Goal: Transaction & Acquisition: Purchase product/service

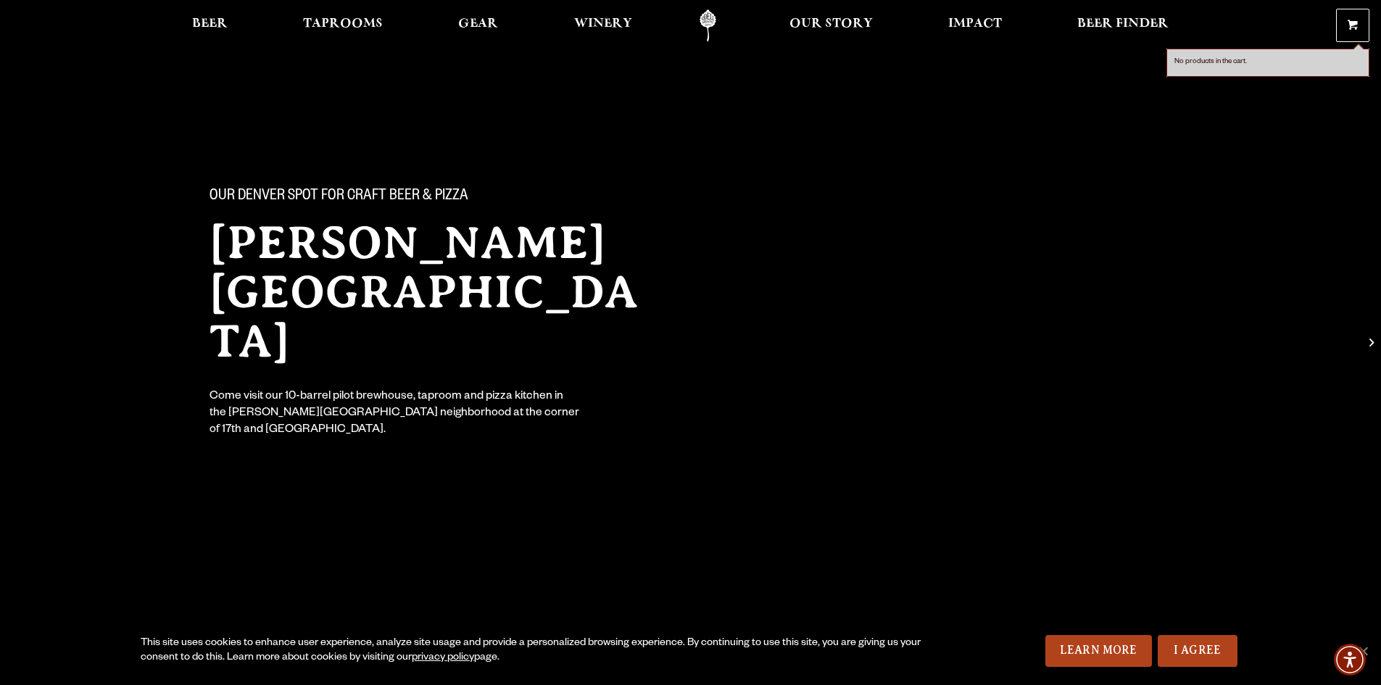
click at [1350, 27] on span at bounding box center [1353, 27] width 10 height 11
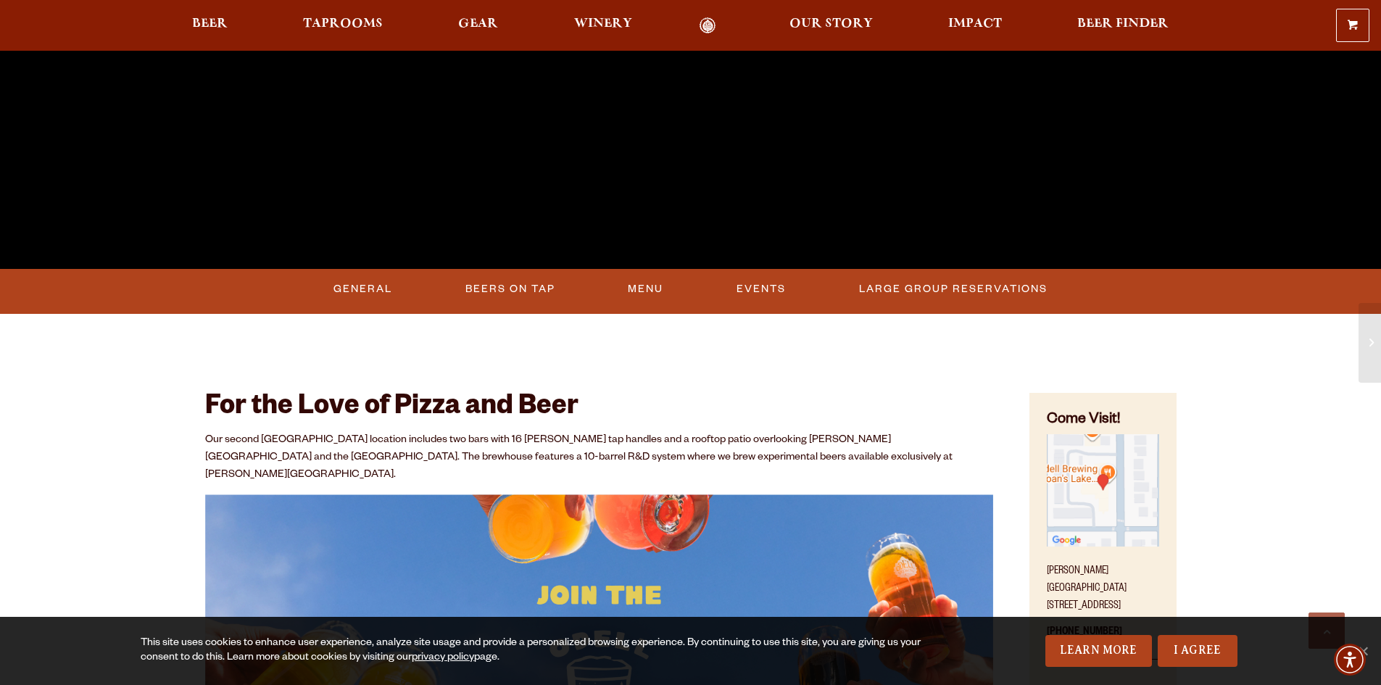
scroll to position [508, 0]
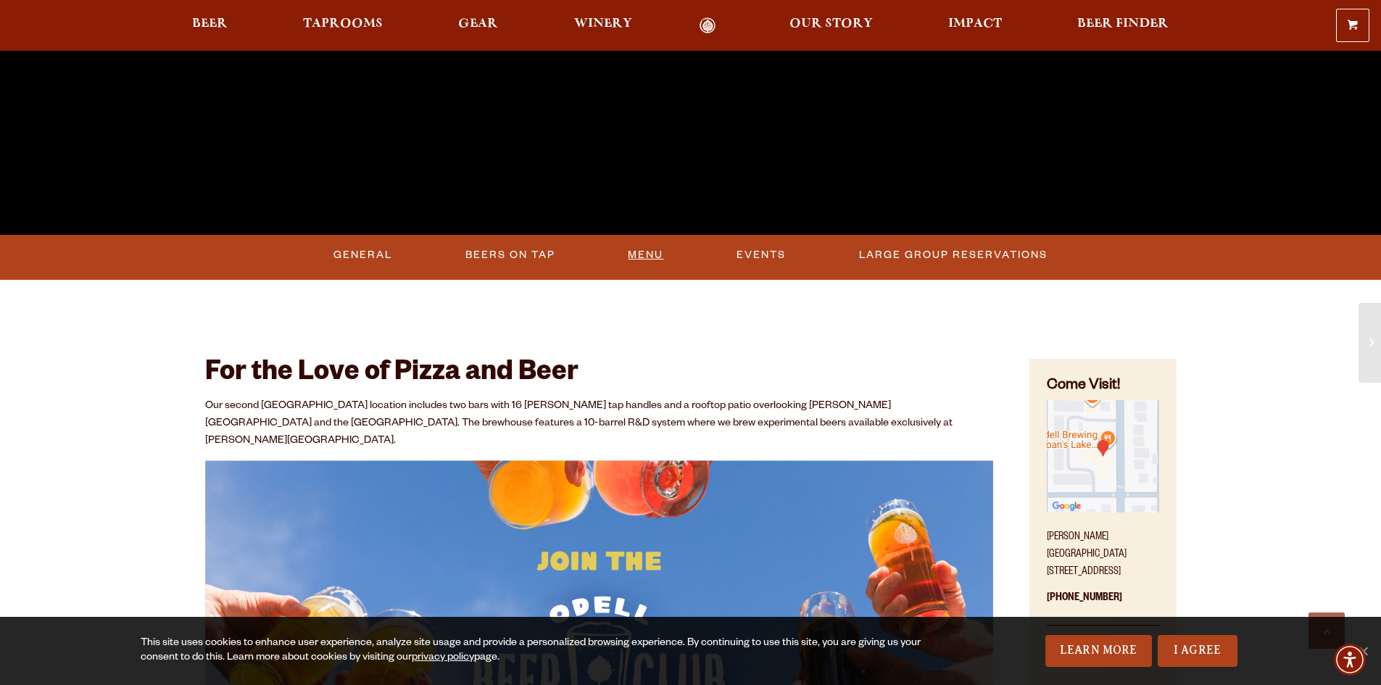
click at [644, 249] on link "Menu" at bounding box center [645, 255] width 47 height 33
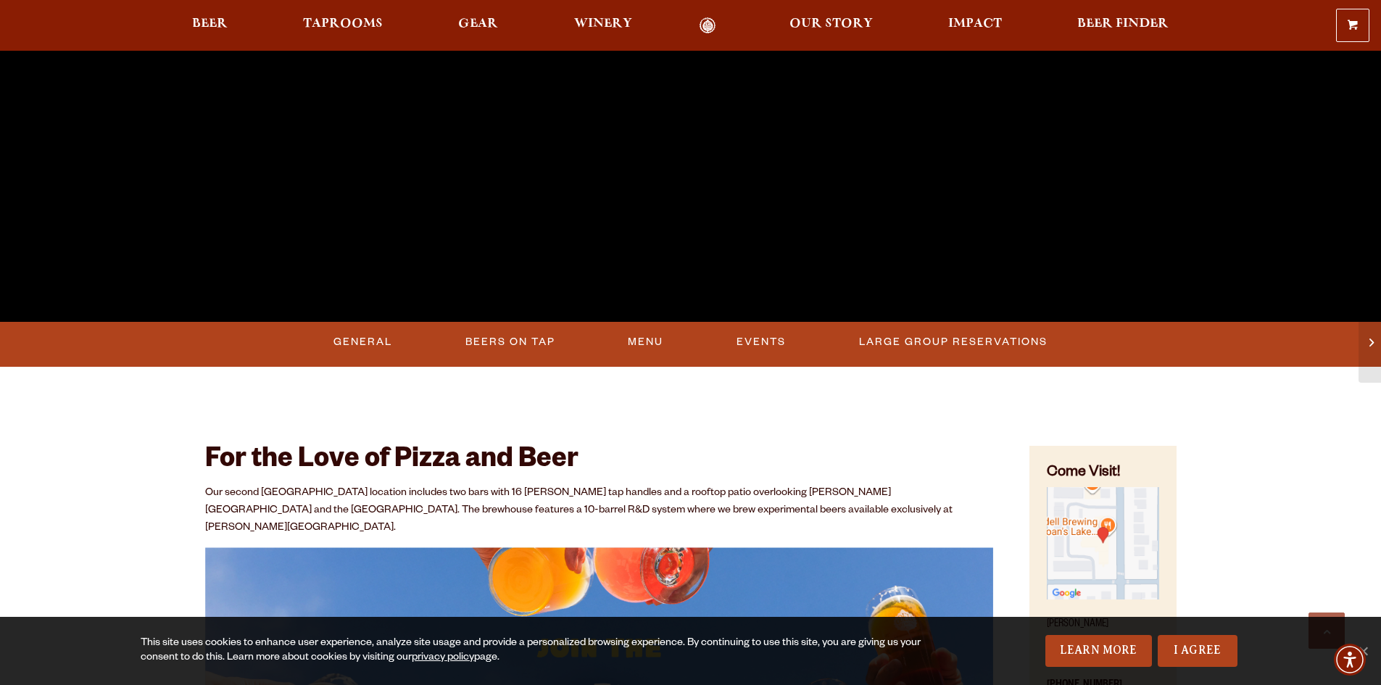
scroll to position [435, 0]
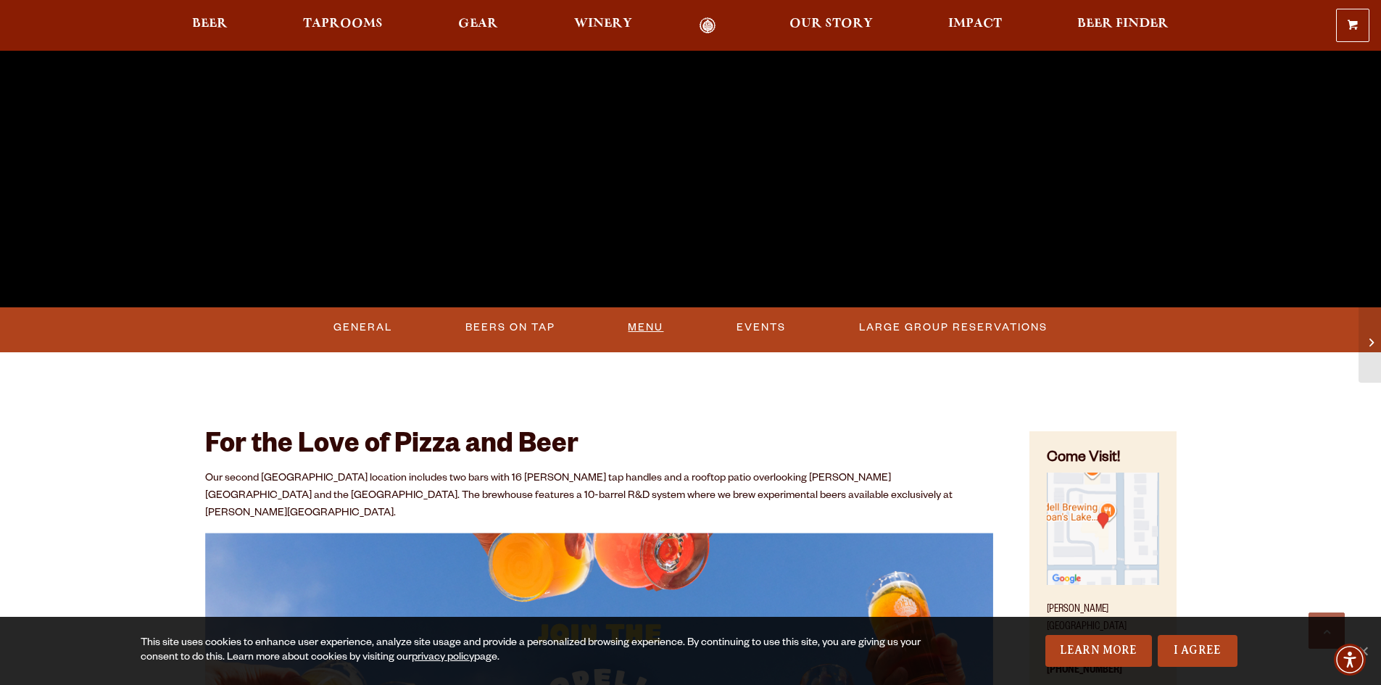
click at [645, 323] on link "Menu" at bounding box center [645, 327] width 47 height 33
click at [1346, 14] on link "0 Shopping Cart" at bounding box center [1353, 25] width 32 height 32
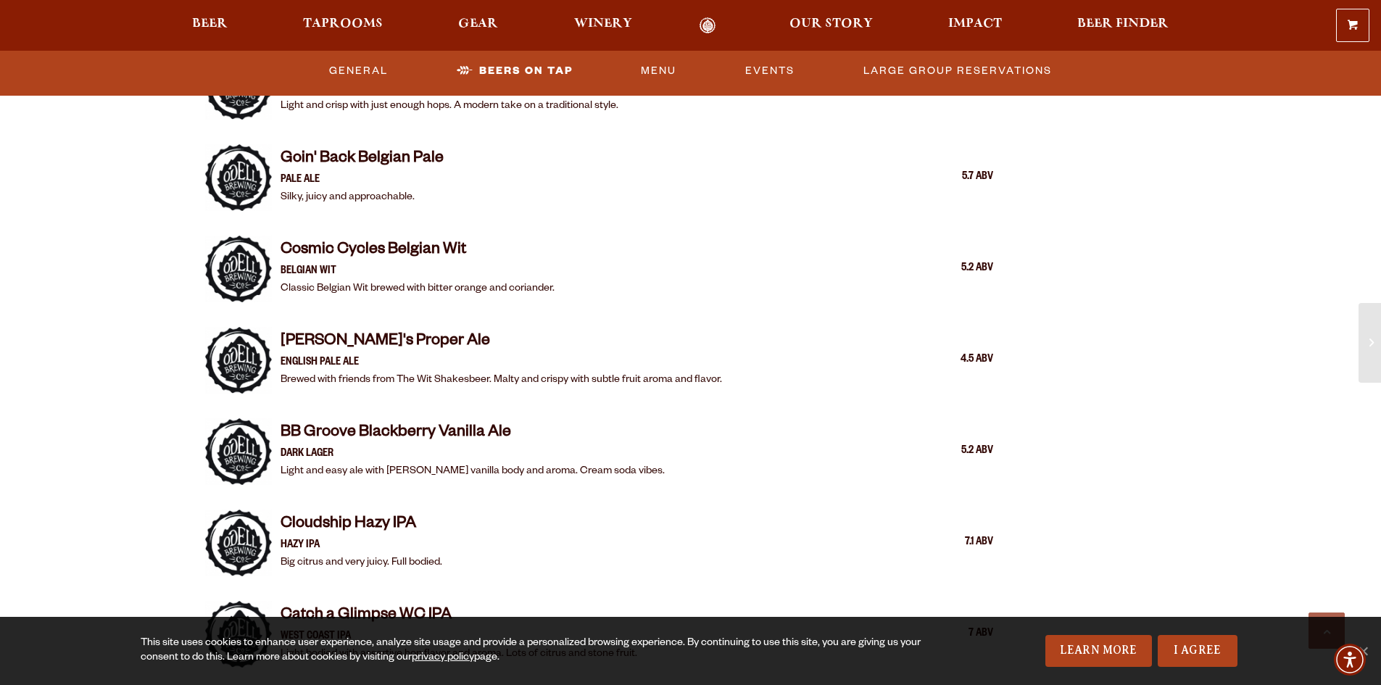
scroll to position [1523, 0]
